Goal: Task Accomplishment & Management: Complete application form

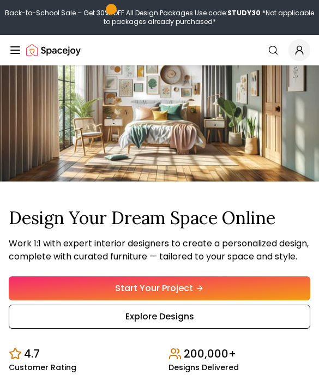
click at [220, 328] on link "Explore Designs" at bounding box center [159, 316] width 301 height 24
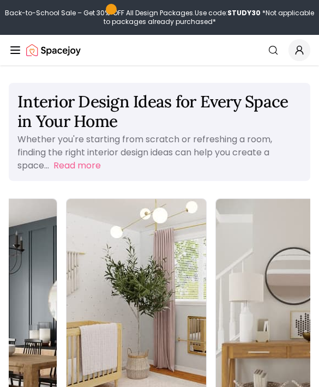
scroll to position [0, 369]
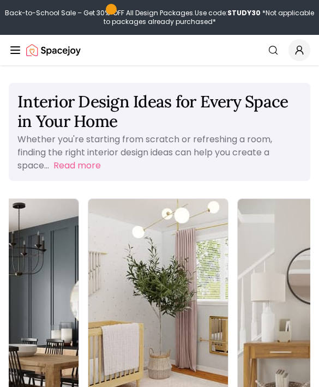
click at [237, 229] on img at bounding box center [306, 322] width 139 height 246
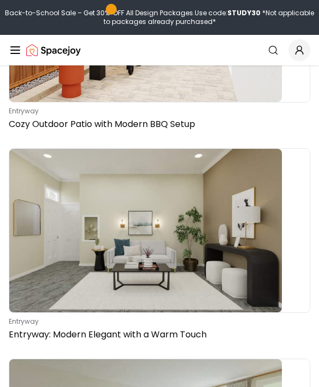
scroll to position [449, 0]
click at [159, 134] on link "entryway Cozy Outdoor Patio with Modern BBQ Setup" at bounding box center [159, 36] width 301 height 197
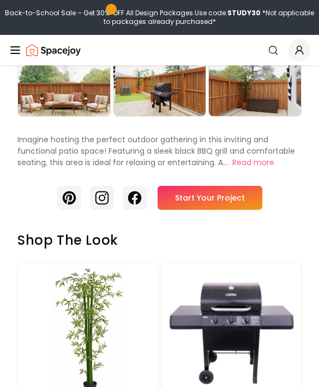
scroll to position [213, 0]
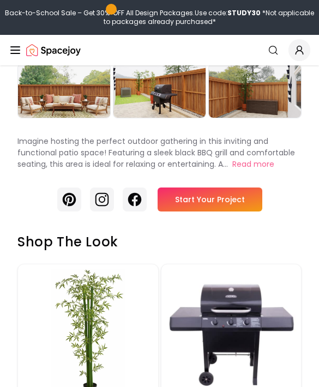
click at [239, 195] on link "Start Your Project" at bounding box center [209, 199] width 105 height 24
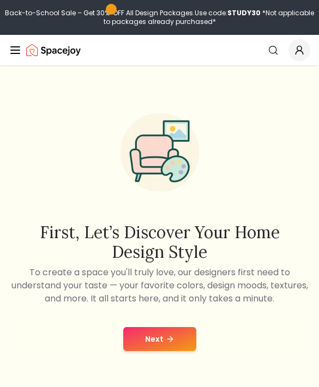
click at [178, 333] on button "Next" at bounding box center [159, 339] width 73 height 24
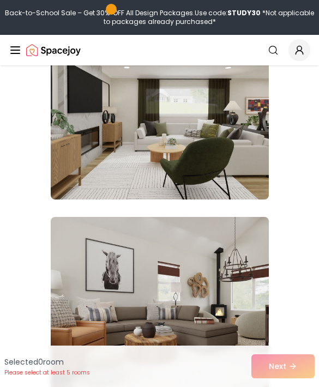
scroll to position [2475, 0]
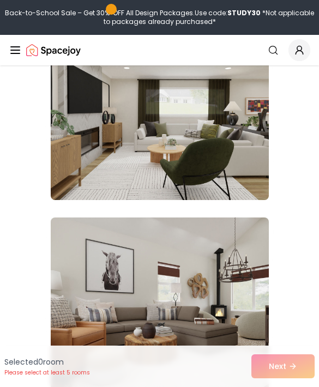
click at [242, 173] on img at bounding box center [160, 113] width 218 height 174
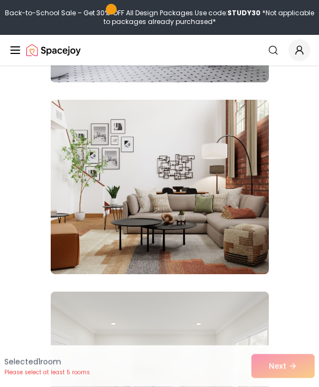
scroll to position [3940, 0]
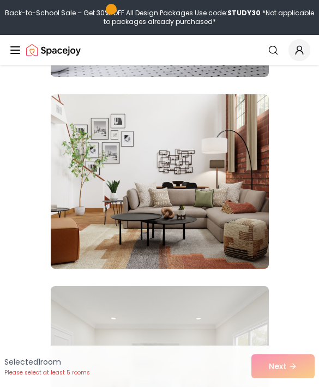
click at [225, 190] on img at bounding box center [160, 181] width 218 height 174
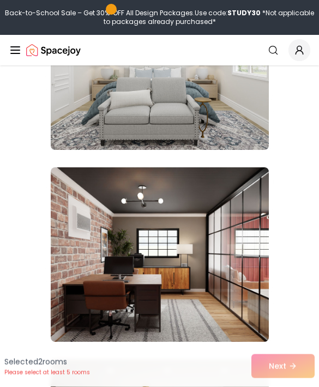
scroll to position [4251, 0]
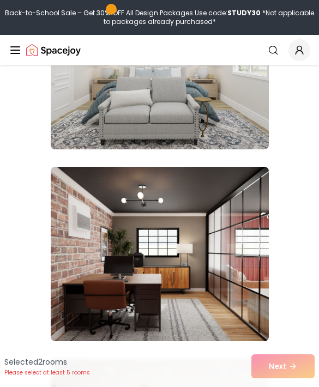
click at [244, 210] on img at bounding box center [160, 254] width 218 height 174
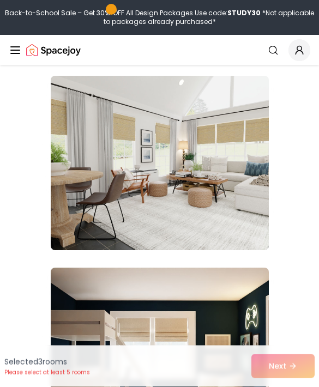
scroll to position [8752, 0]
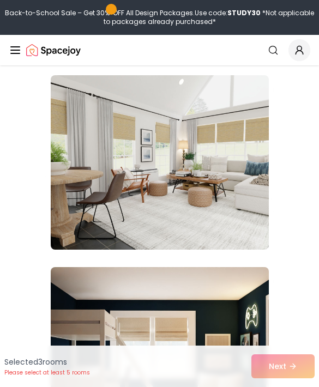
click at [237, 193] on img at bounding box center [160, 162] width 218 height 174
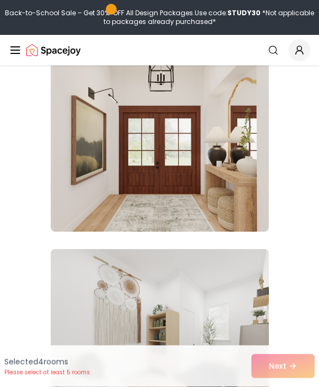
scroll to position [13179, 0]
click at [222, 168] on img at bounding box center [160, 144] width 218 height 174
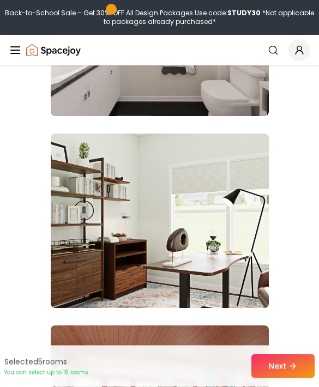
scroll to position [14061, 0]
click at [221, 191] on img at bounding box center [160, 220] width 218 height 174
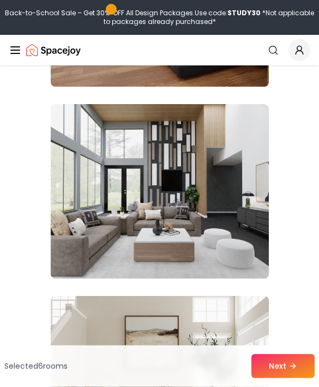
scroll to position [17732, 0]
click at [236, 177] on img at bounding box center [160, 191] width 218 height 174
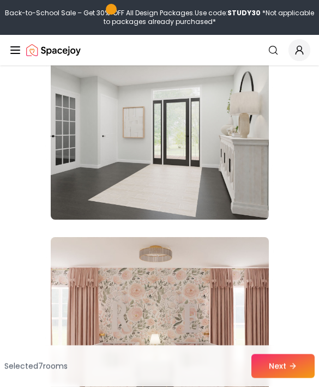
scroll to position [18175, 0]
click at [240, 163] on img at bounding box center [160, 132] width 218 height 174
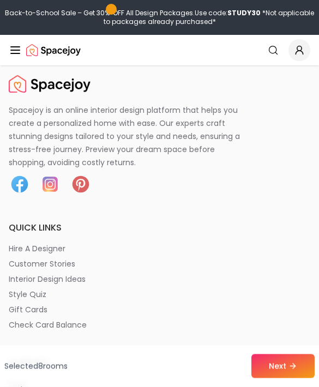
scroll to position [19367, 0]
click at [283, 378] on button "Next" at bounding box center [282, 366] width 63 height 24
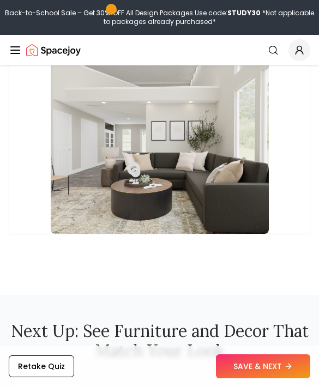
scroll to position [2382, 0]
